Goal: Transaction & Acquisition: Purchase product/service

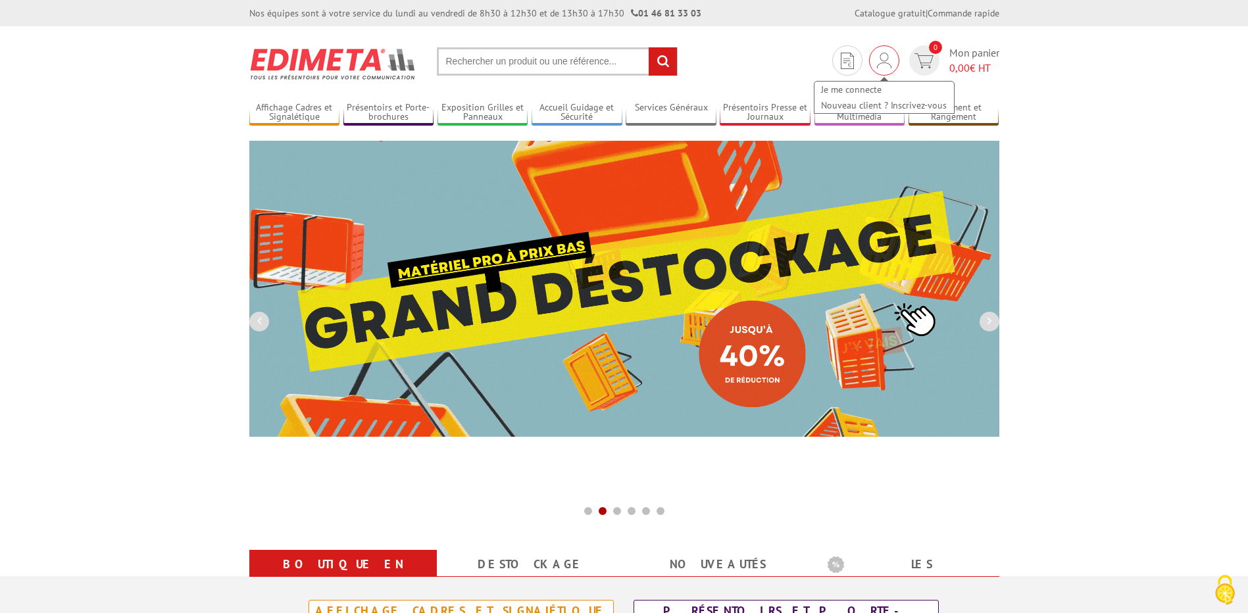
click at [882, 63] on img at bounding box center [884, 61] width 14 height 16
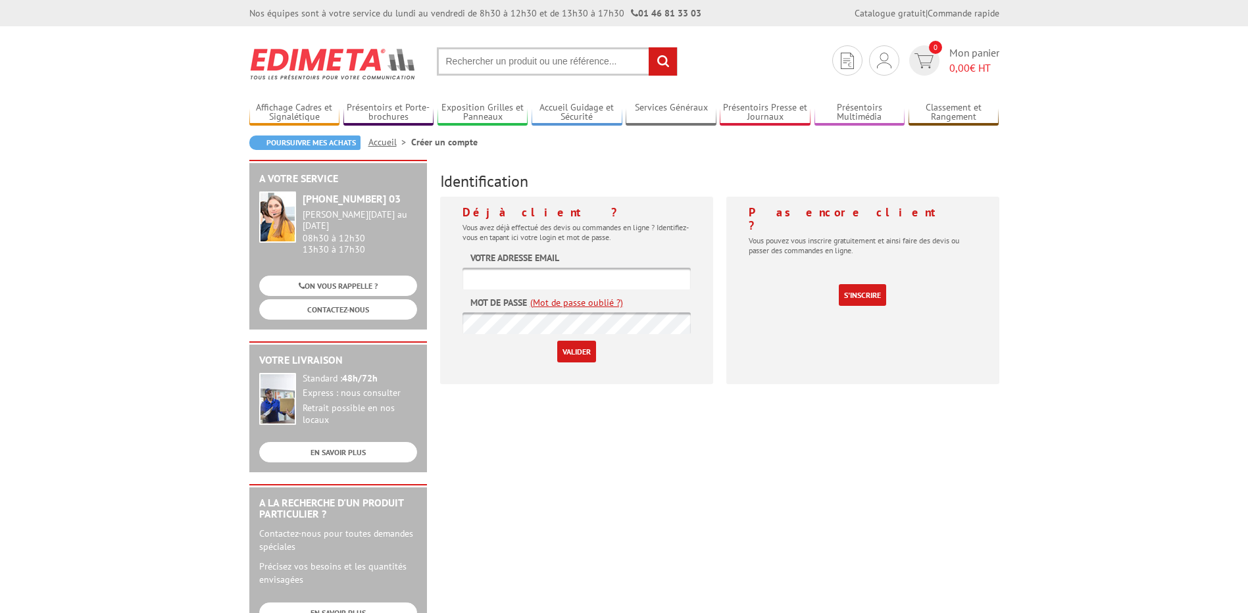
click at [520, 276] on input "text" at bounding box center [577, 279] width 228 height 22
click at [557, 264] on label "Votre adresse email" at bounding box center [514, 257] width 89 height 13
click at [558, 277] on input "text" at bounding box center [577, 279] width 228 height 22
type input "vmonteil@bricodepot.com"
click at [574, 347] on input "Valider" at bounding box center [576, 352] width 39 height 22
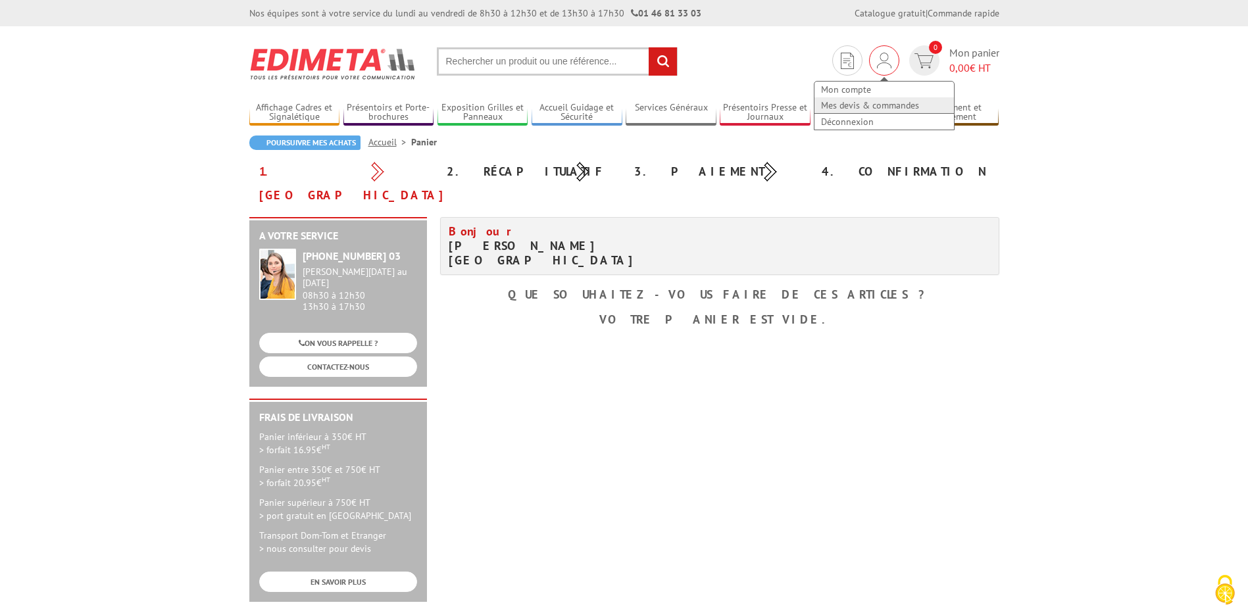
click at [880, 103] on link "Mes devis & commandes" at bounding box center [884, 105] width 139 height 16
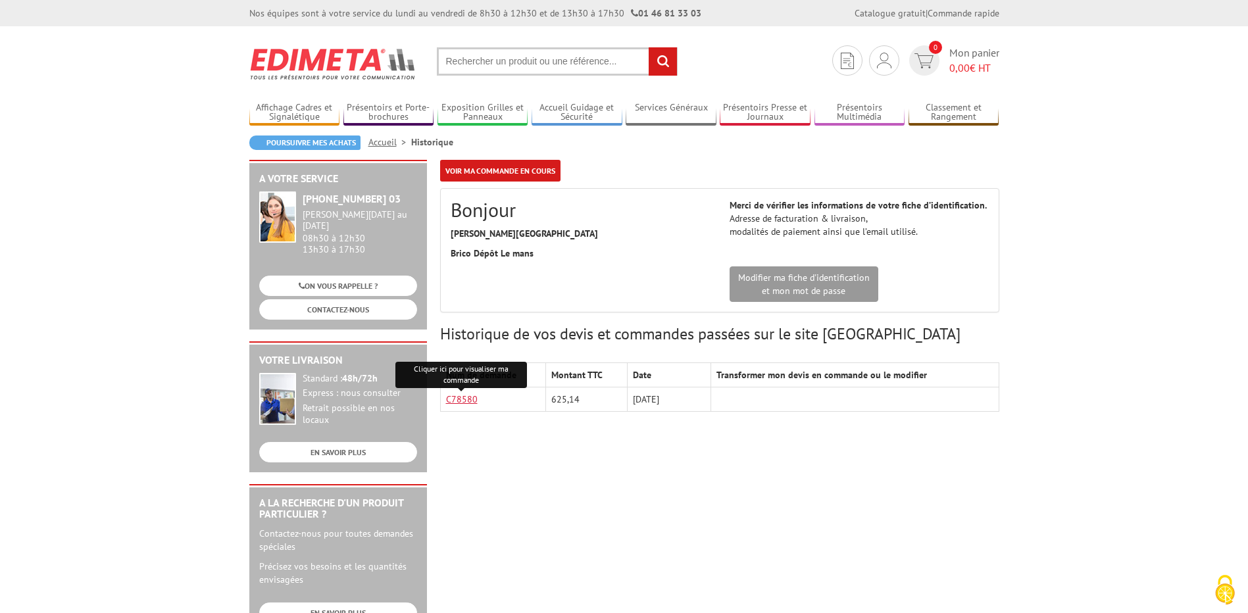
click at [465, 395] on link "C78580" at bounding box center [462, 399] width 32 height 12
click at [513, 57] on input "text" at bounding box center [557, 61] width 241 height 28
paste input "CADRE CLIC-CLAC 120 X 80 CM MURAL ETANCHE"
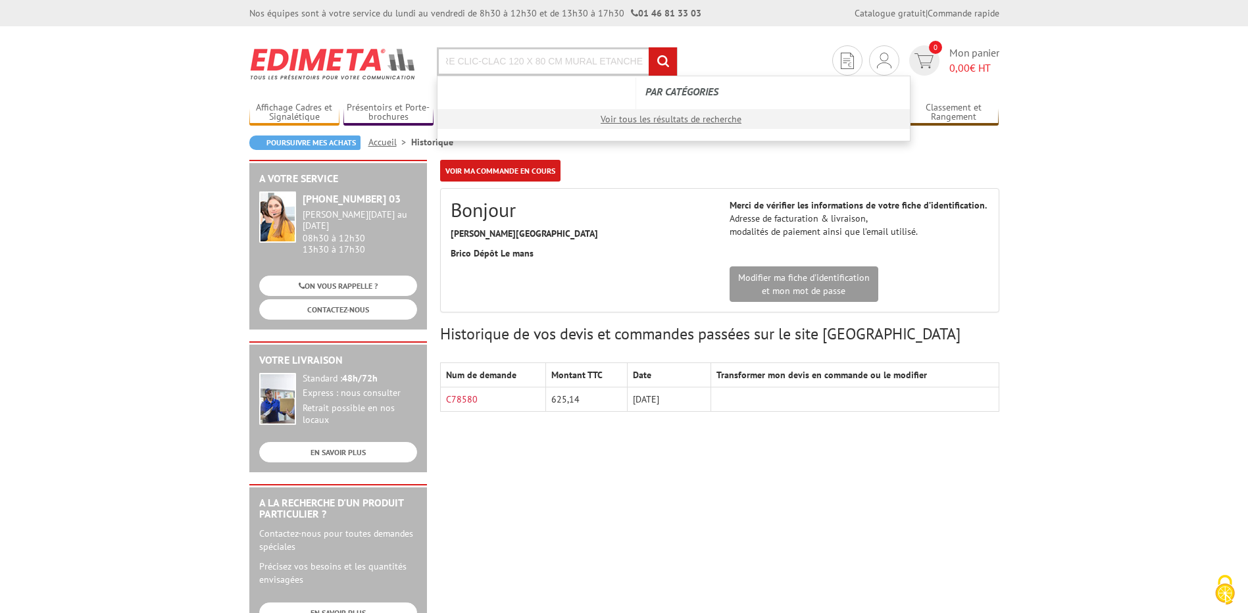
type input "CADRE CLIC-CLAC 120 X 80 CM MURAL ETANCHE"
click at [649, 47] on input "rechercher" at bounding box center [663, 61] width 28 height 28
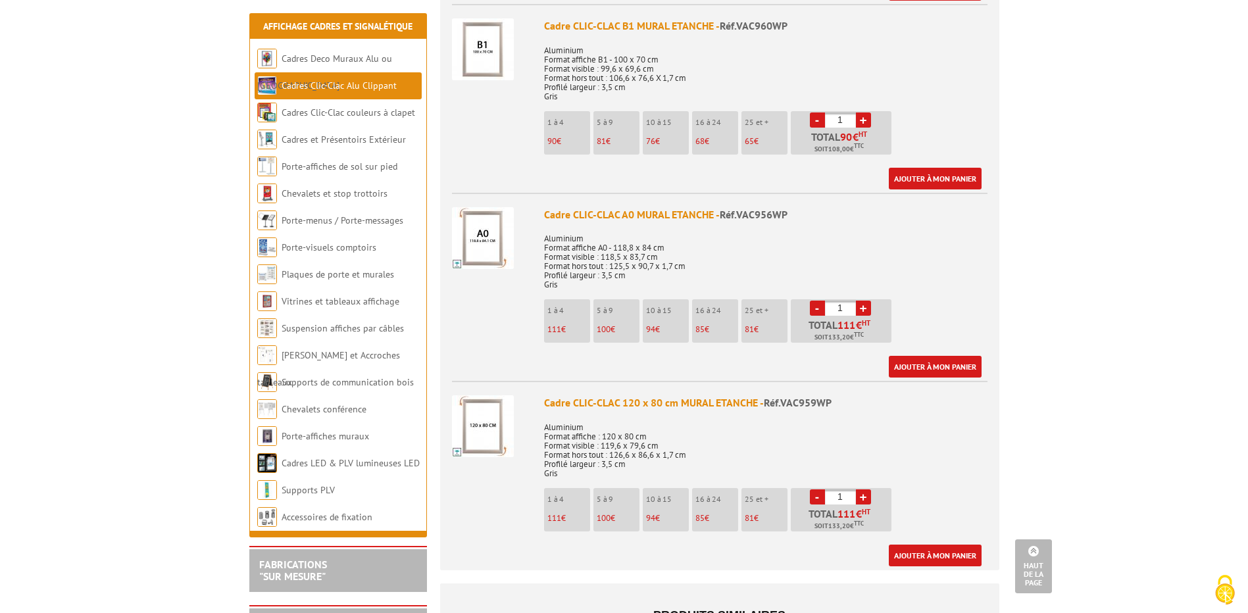
scroll to position [1974, 0]
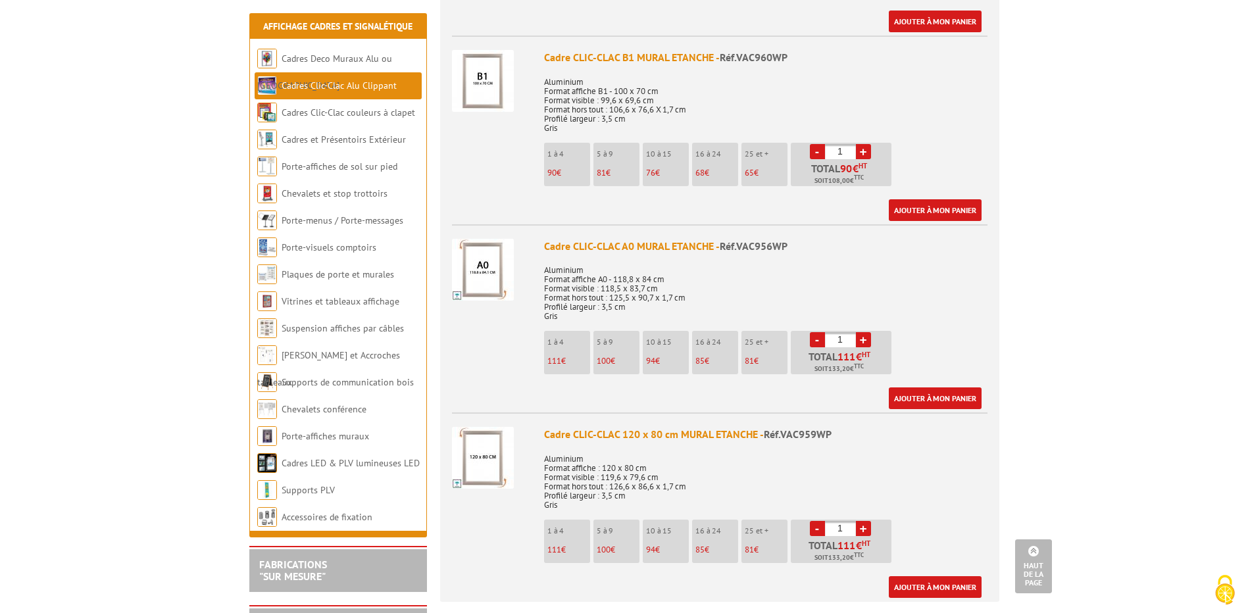
click at [842, 455] on p "Aluminium Format affiche : 120 x 80 cm Format visible : 119,6 x 79,6 cm Format …" at bounding box center [765, 477] width 443 height 64
click at [844, 521] on input "1" at bounding box center [840, 528] width 31 height 15
click at [968, 488] on p "Aluminium Format affiche : 120 x 80 cm Format visible : 119,6 x 79,6 cm Format …" at bounding box center [765, 477] width 443 height 64
click at [815, 521] on link "-" at bounding box center [817, 528] width 15 height 15
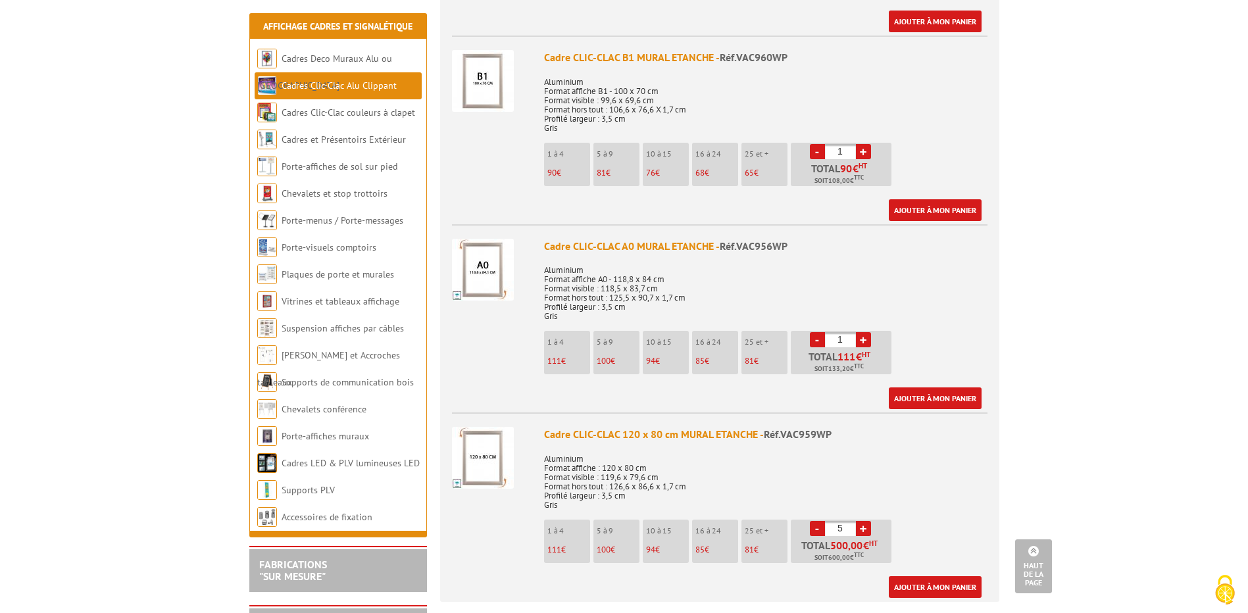
click at [864, 521] on link "+" at bounding box center [863, 528] width 15 height 15
click at [815, 521] on link "-" at bounding box center [817, 528] width 15 height 15
click at [861, 521] on link "+" at bounding box center [863, 528] width 15 height 15
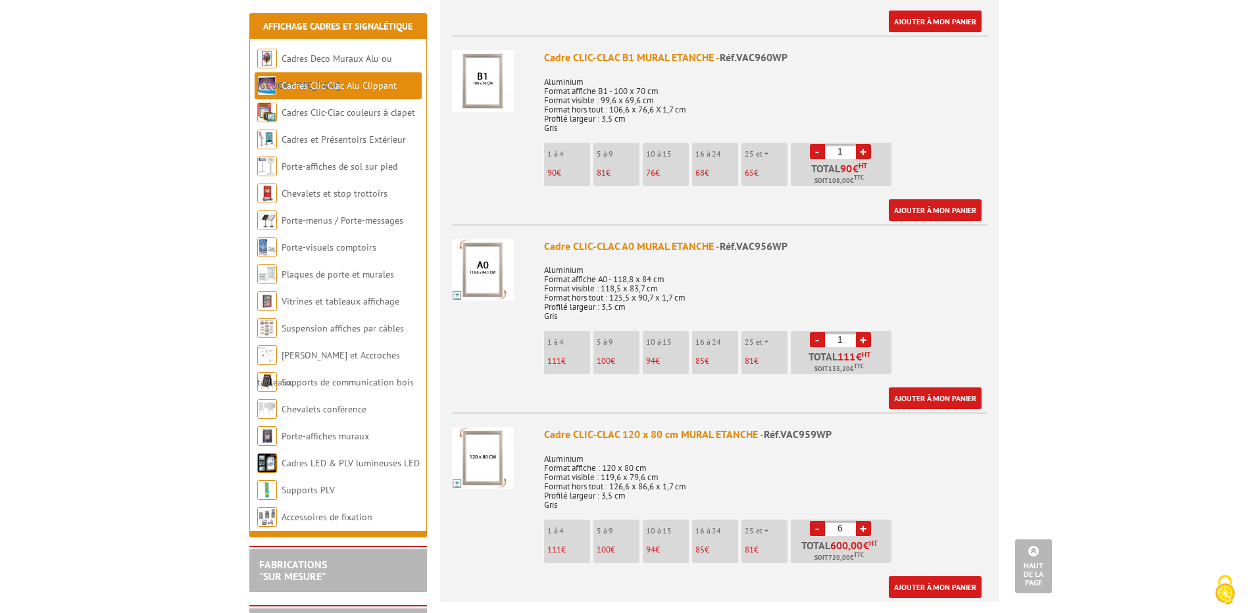
click at [861, 521] on link "+" at bounding box center [863, 528] width 15 height 15
click at [862, 521] on link "+" at bounding box center [863, 528] width 15 height 15
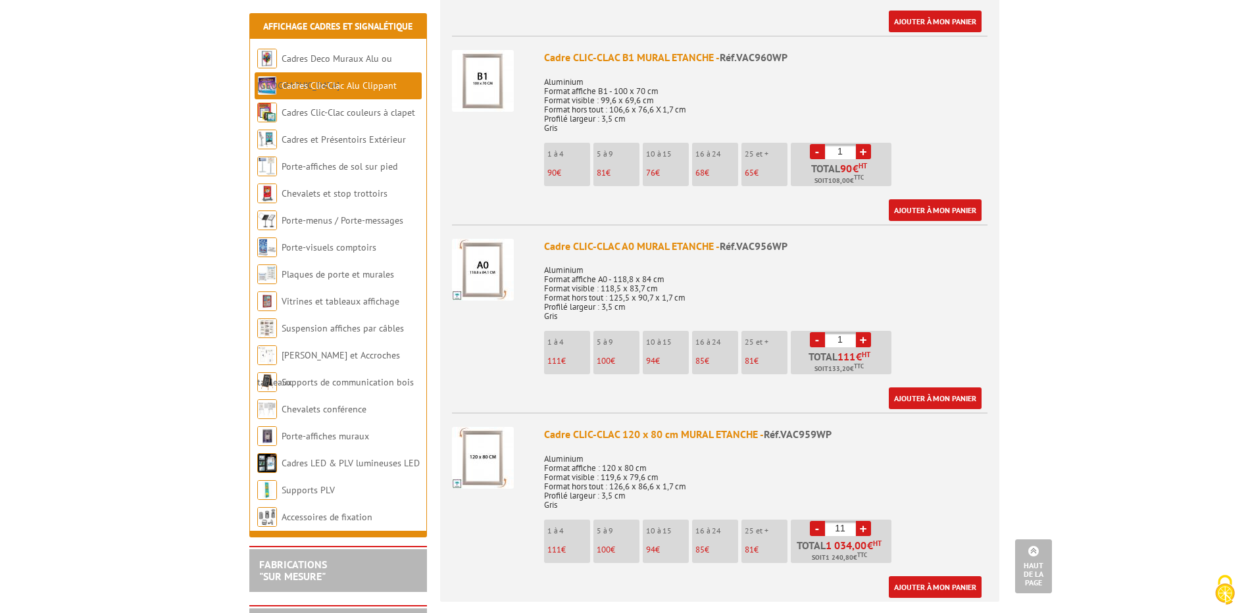
click at [815, 521] on link "-" at bounding box center [817, 528] width 15 height 15
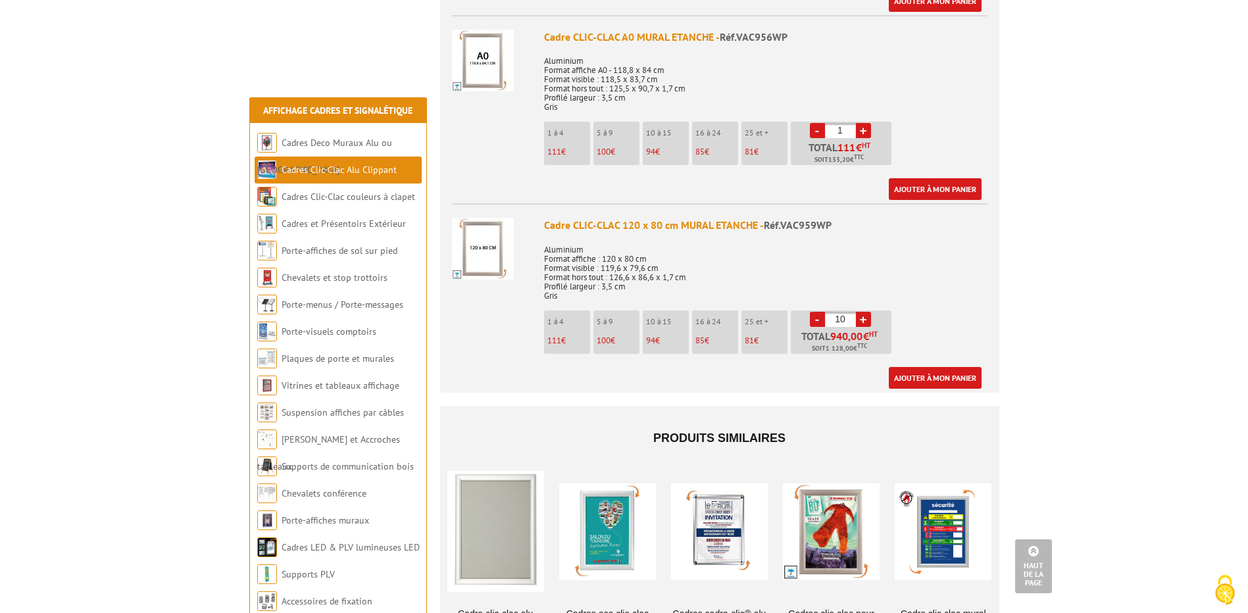
scroll to position [2171, 0]
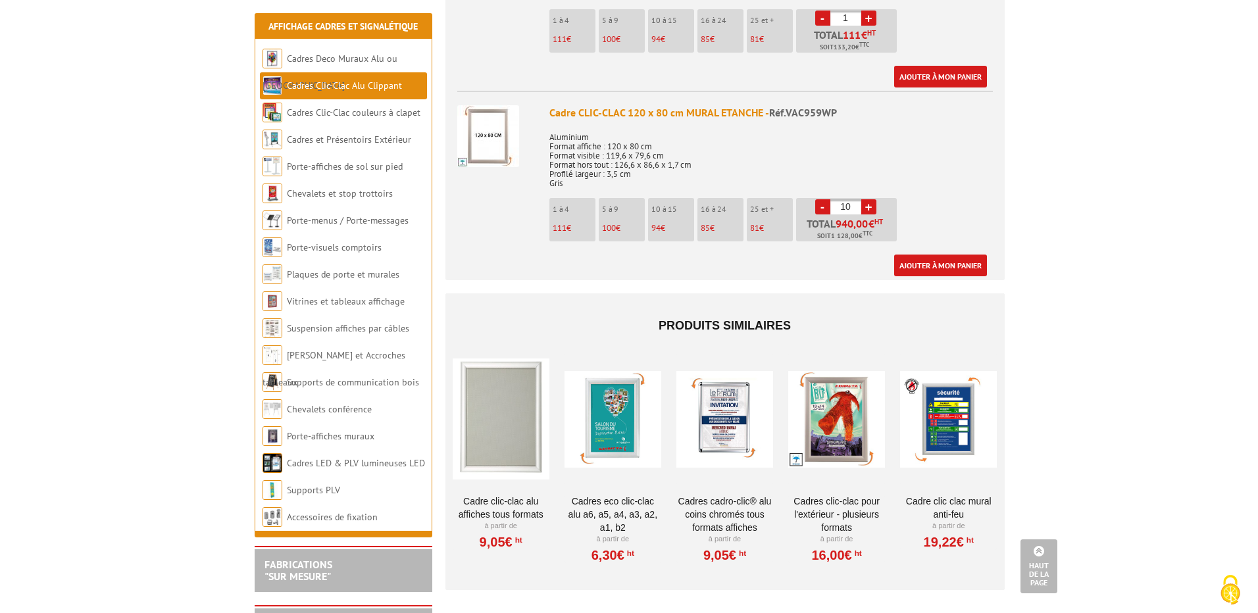
scroll to position [2303, 0]
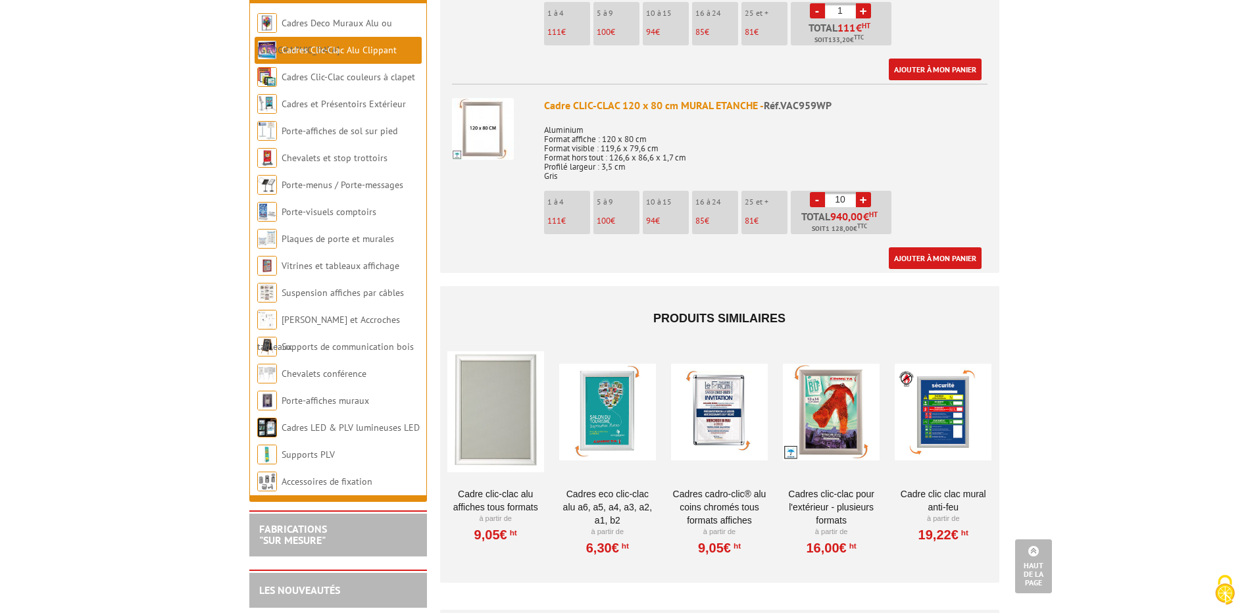
click at [817, 192] on link "-" at bounding box center [817, 199] width 15 height 15
click at [932, 250] on link "Ajouter à mon panier" at bounding box center [935, 258] width 93 height 22
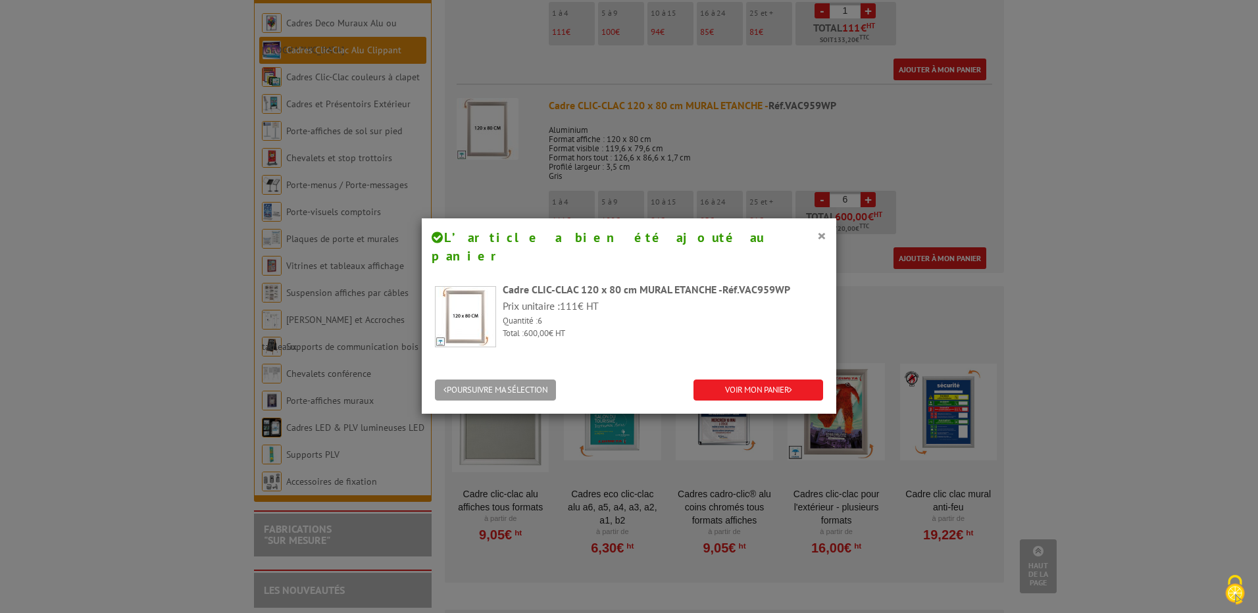
click at [818, 238] on button "×" at bounding box center [821, 235] width 9 height 17
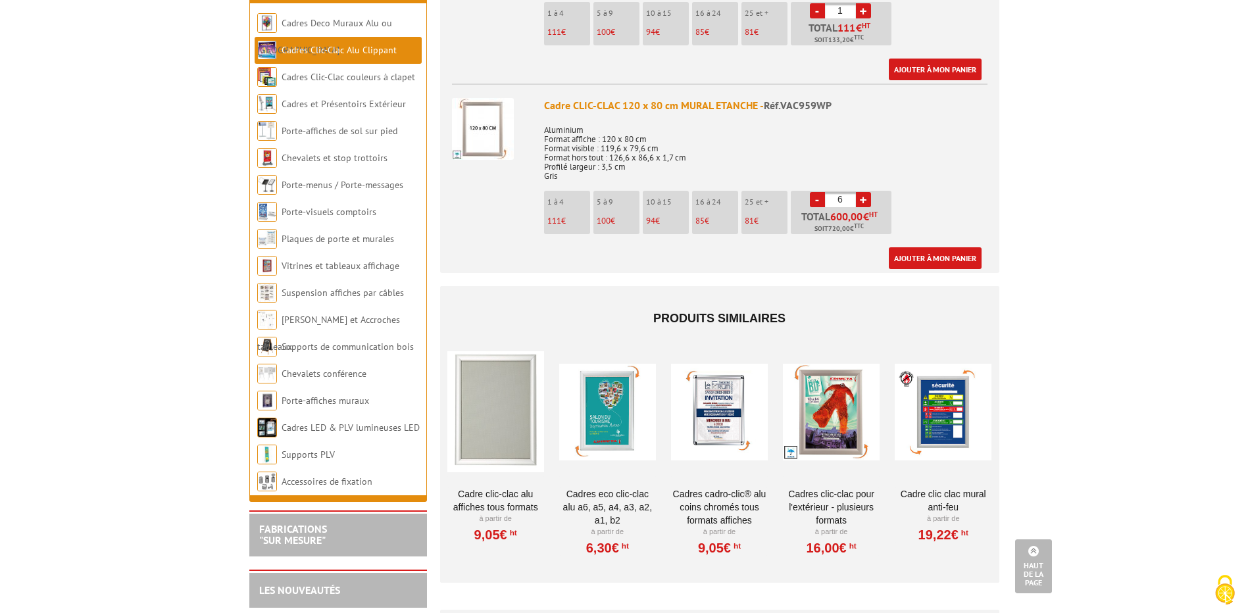
click at [869, 192] on link "+" at bounding box center [863, 199] width 15 height 15
type input "7"
click at [915, 247] on link "Ajouter à mon panier" at bounding box center [935, 258] width 93 height 22
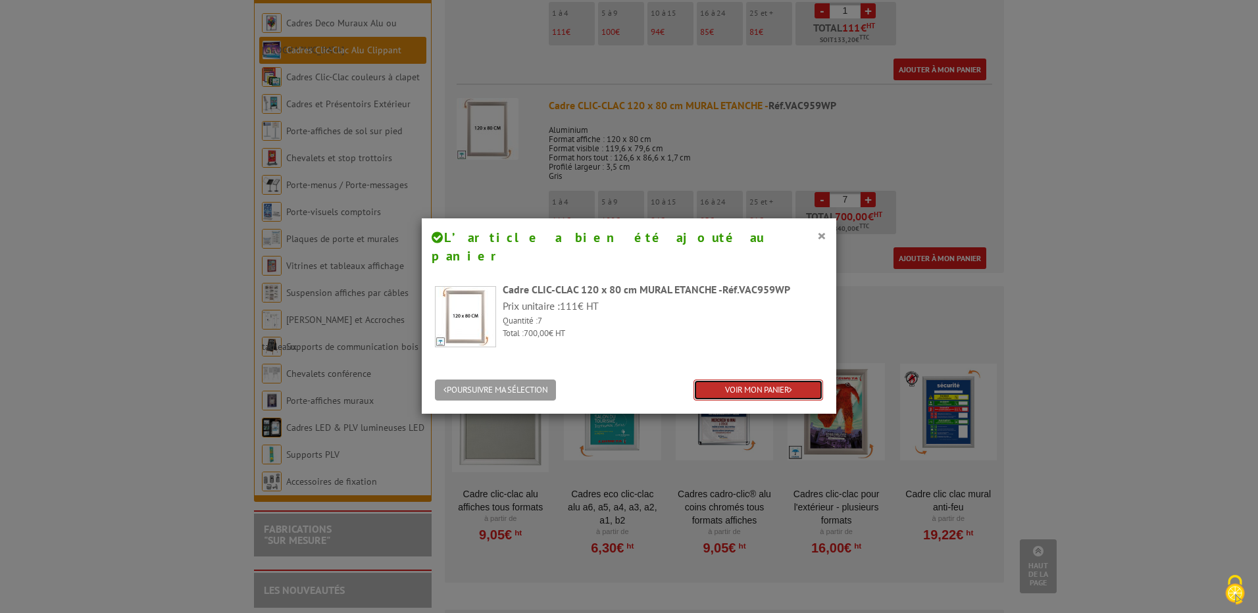
click at [732, 380] on link "VOIR MON PANIER" at bounding box center [759, 391] width 130 height 22
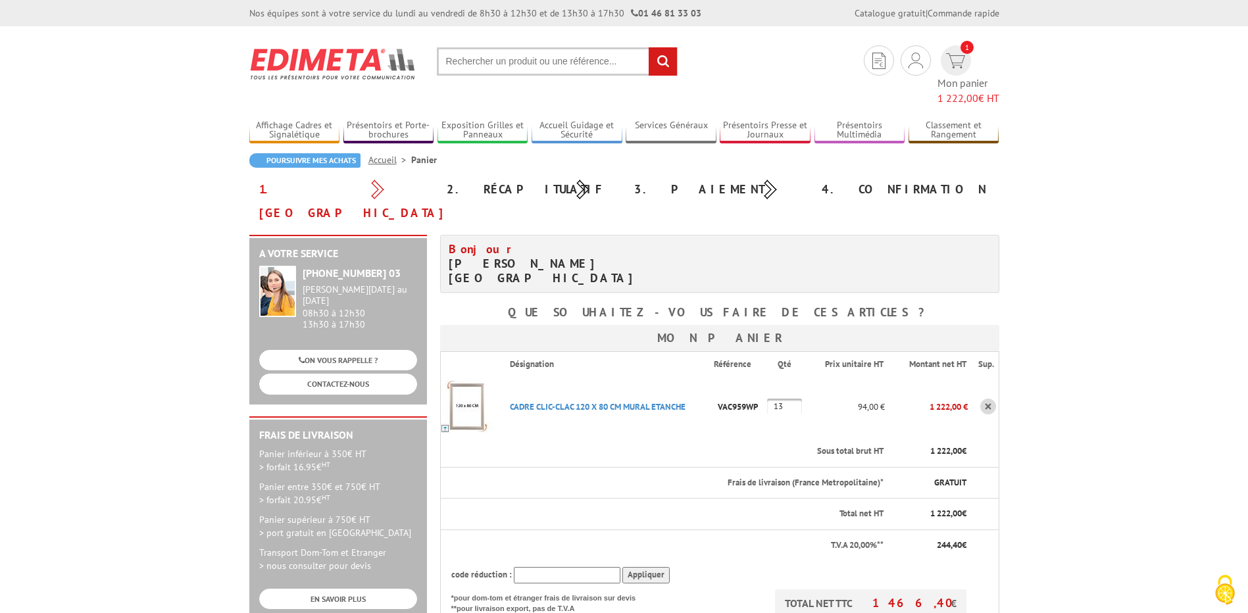
click at [798, 399] on input "13" at bounding box center [784, 407] width 35 height 16
type input "1"
type input "6"
type input "7"
click at [1114, 417] on body "Nos équipes sont à votre service du lundi au vendredi de 8h30 à 12h30 et de 13h…" at bounding box center [624, 573] width 1248 height 1146
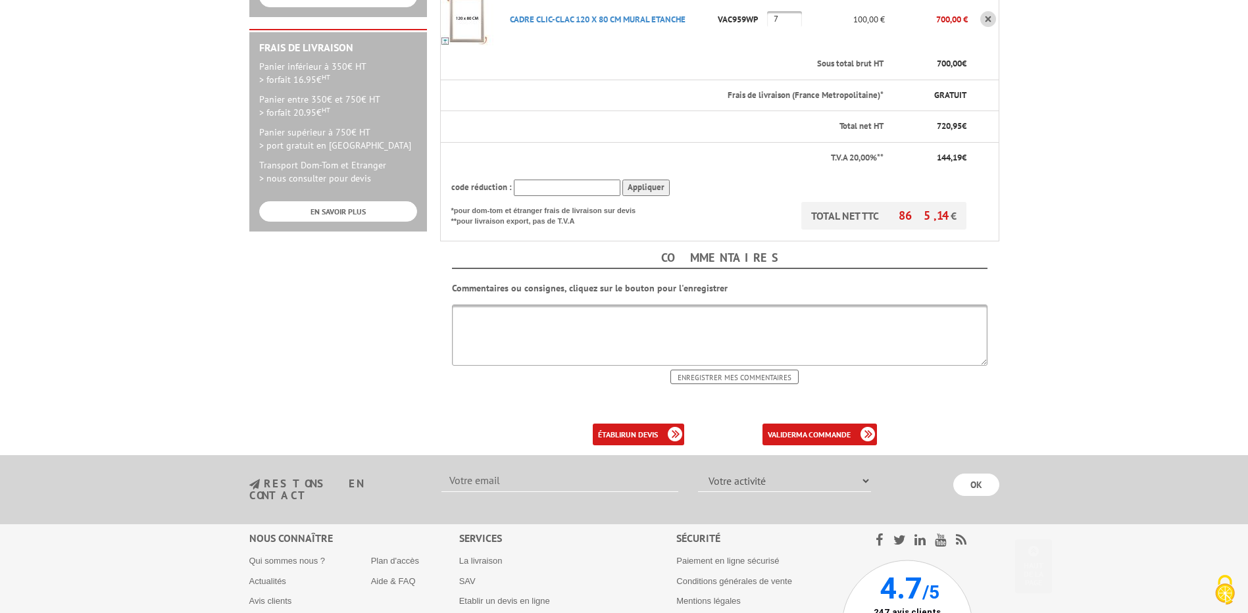
scroll to position [395, 0]
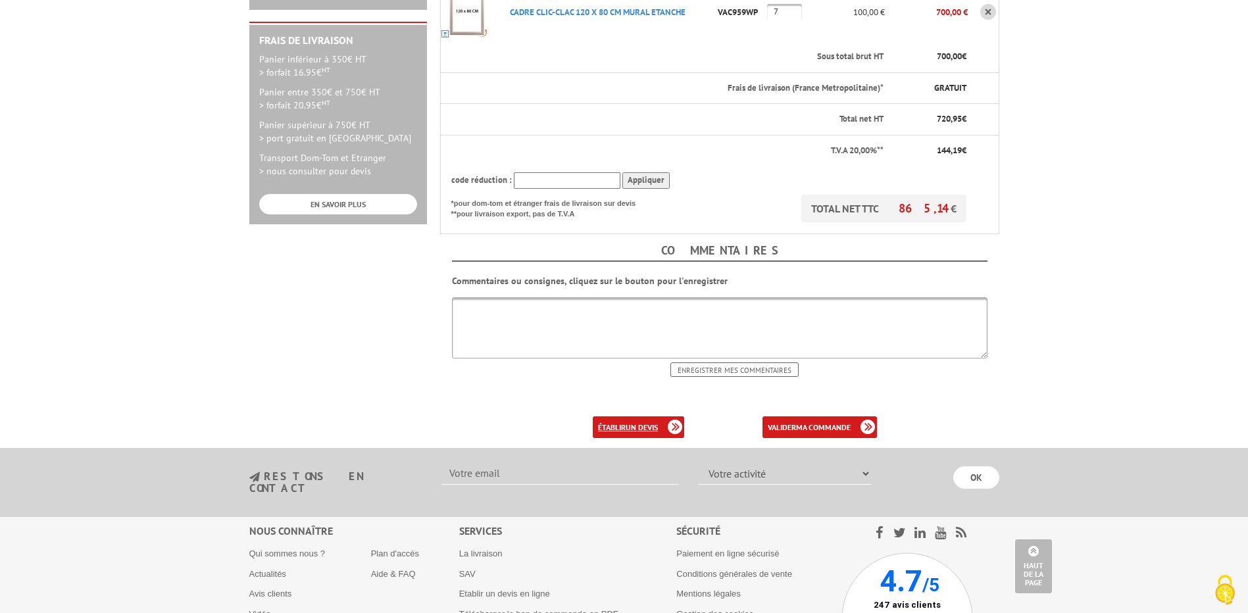
click at [640, 422] on b "un devis" at bounding box center [642, 427] width 32 height 10
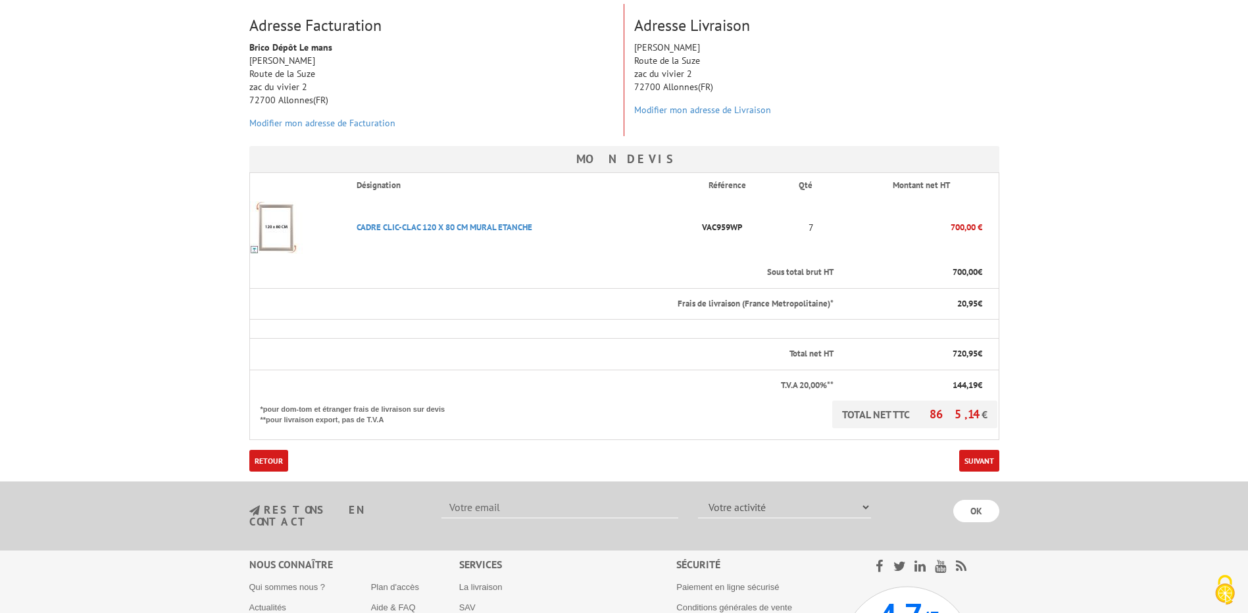
scroll to position [197, 0]
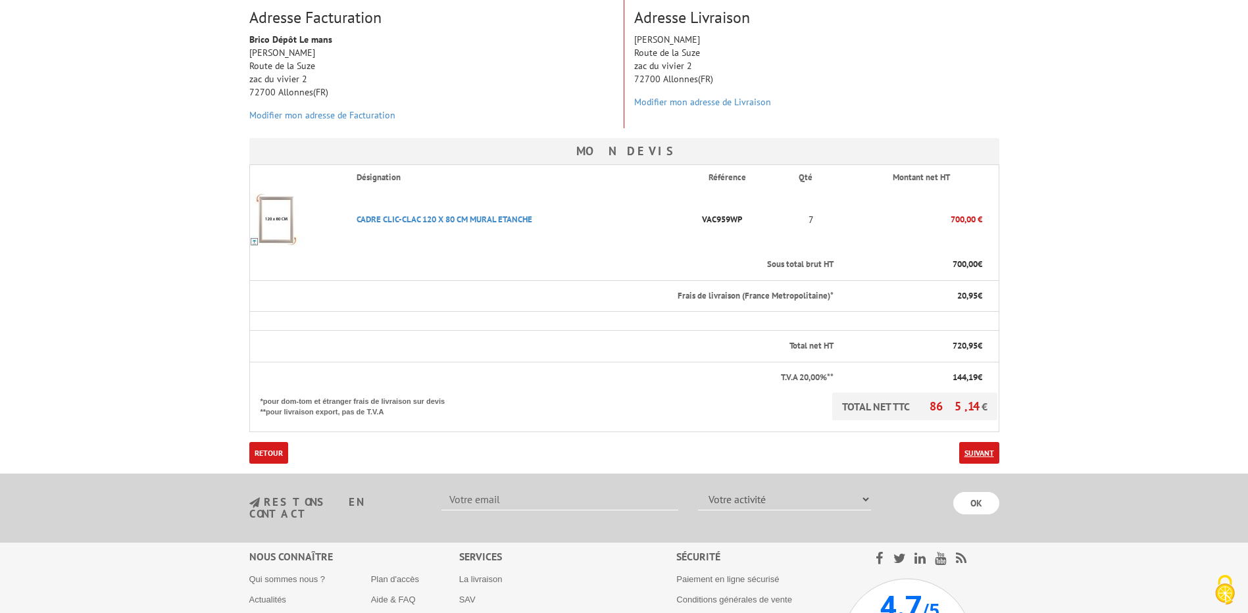
click at [980, 457] on link "Suivant" at bounding box center [979, 453] width 40 height 22
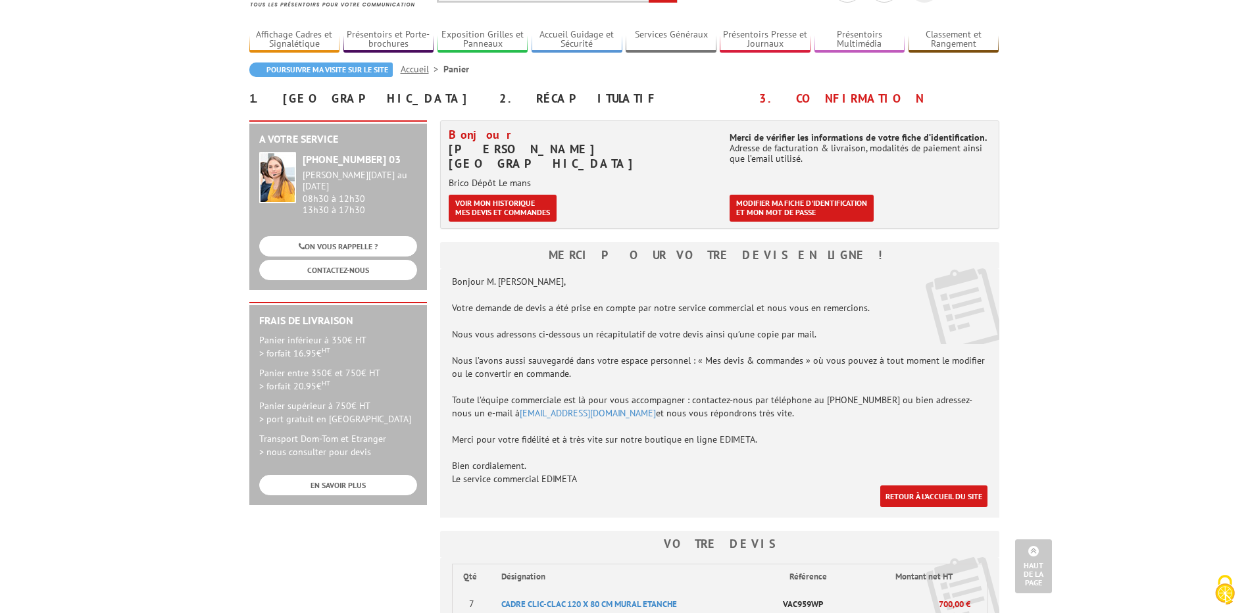
scroll to position [66, 0]
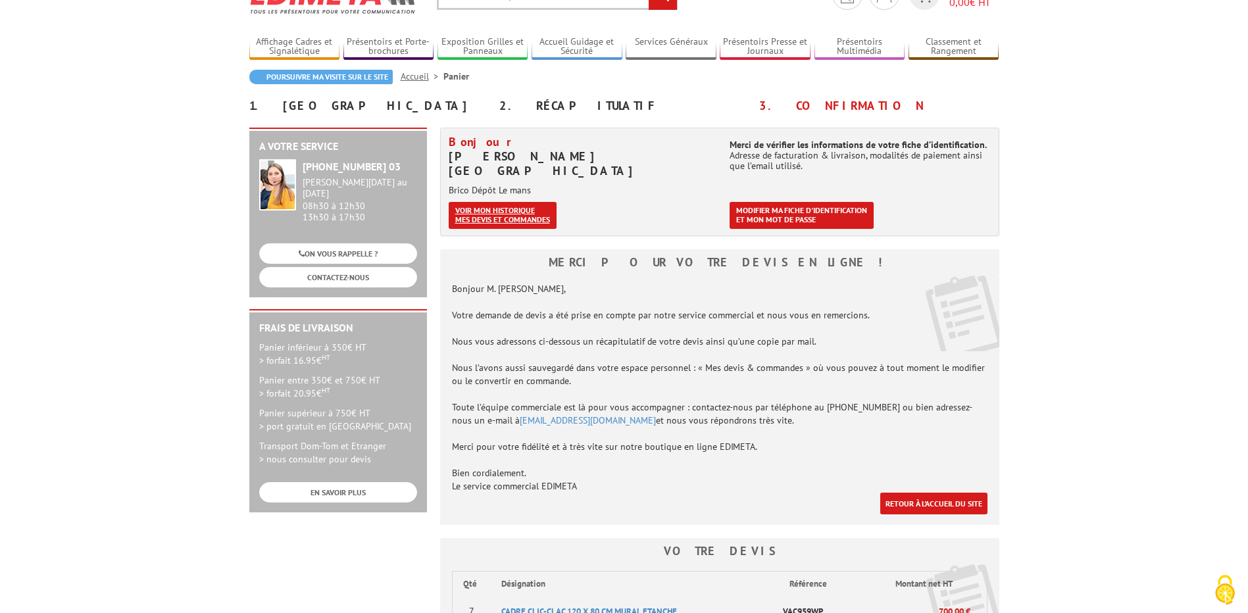
click at [490, 202] on link "Voir mon historique mes devis et commandes" at bounding box center [503, 215] width 108 height 27
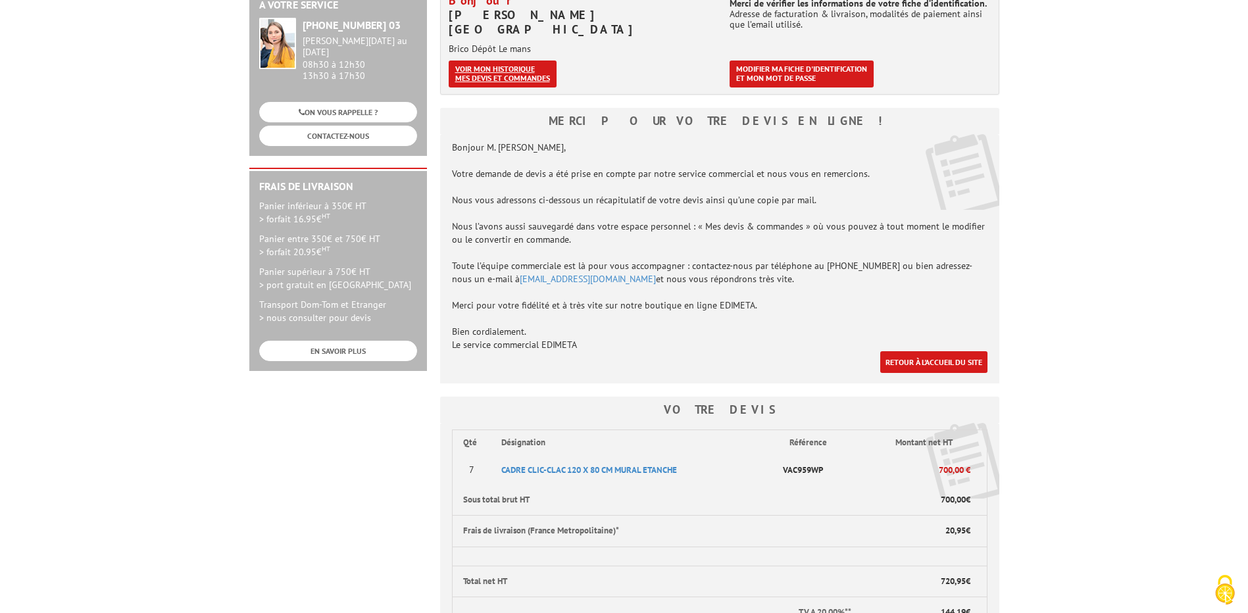
scroll to position [263, 0]
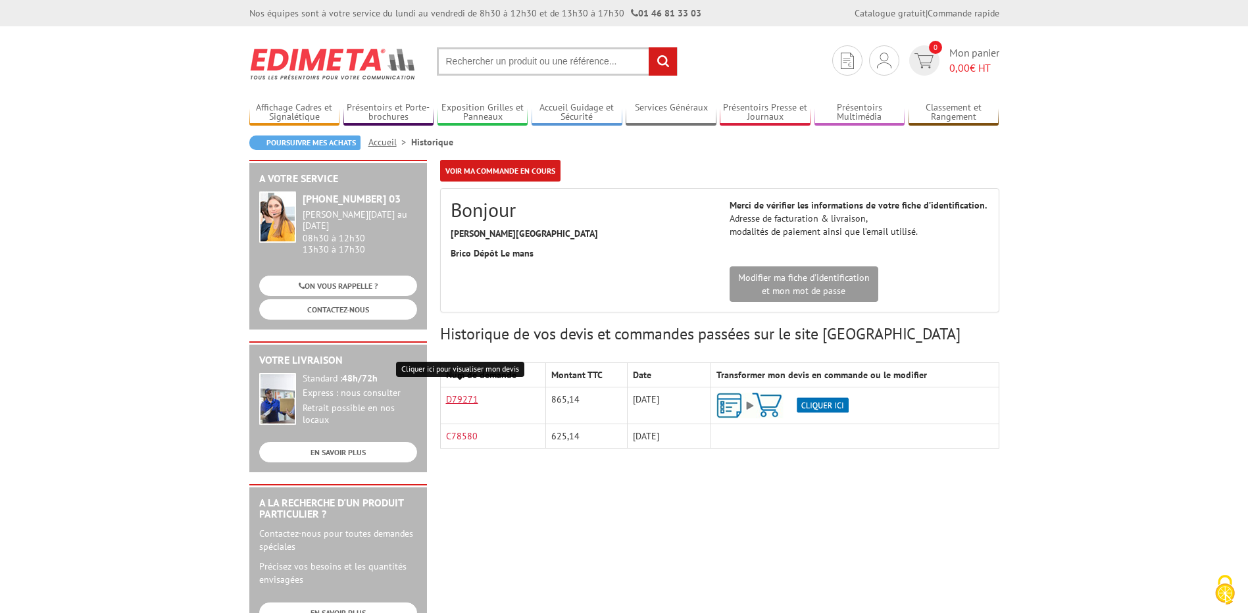
click at [457, 395] on link "D79271" at bounding box center [462, 399] width 32 height 12
click at [740, 547] on div "A votre service [PHONE_NUMBER] 03 [PERSON_NAME][DATE] au [DATE] 08h30 à 12h30 1…" at bounding box center [624, 510] width 763 height 701
